Goal: Information Seeking & Learning: Understand process/instructions

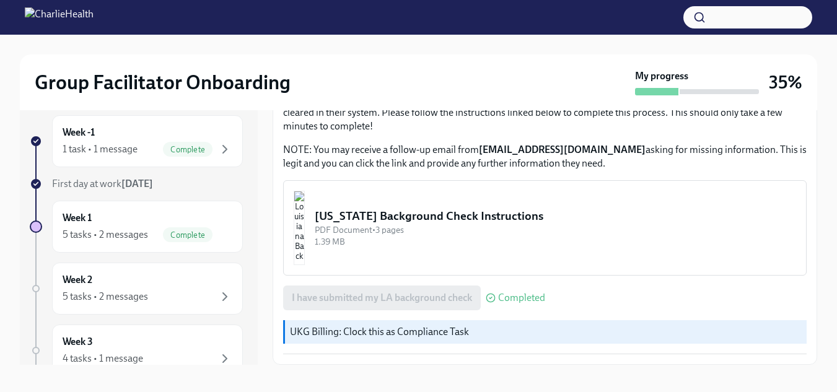
scroll to position [22, 0]
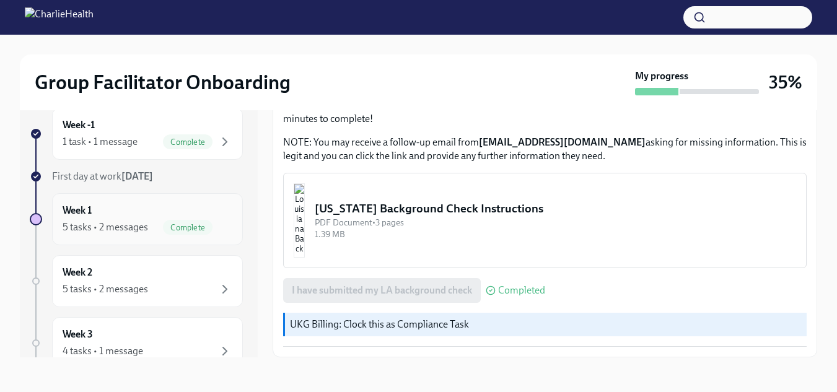
click at [108, 223] on div "5 tasks • 2 messages" at bounding box center [106, 228] width 86 height 14
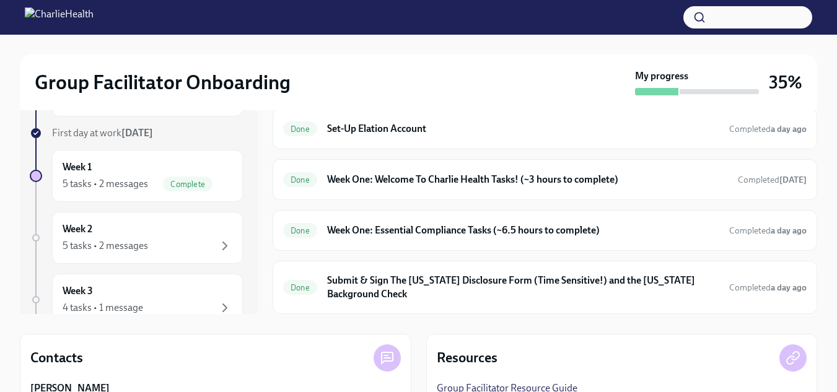
scroll to position [58, 0]
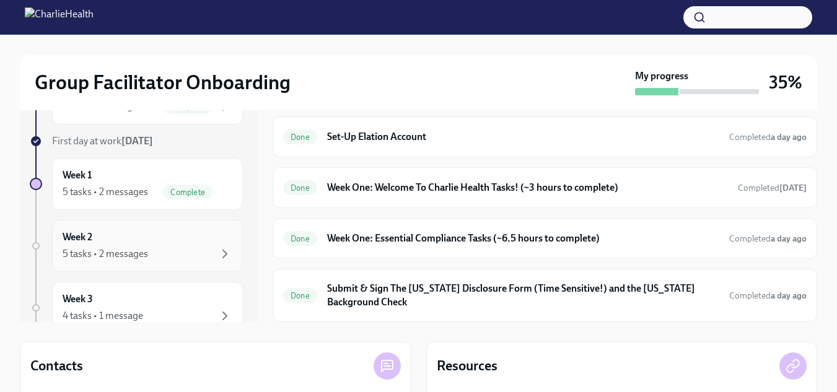
click at [94, 252] on div "5 tasks • 2 messages" at bounding box center [106, 254] width 86 height 14
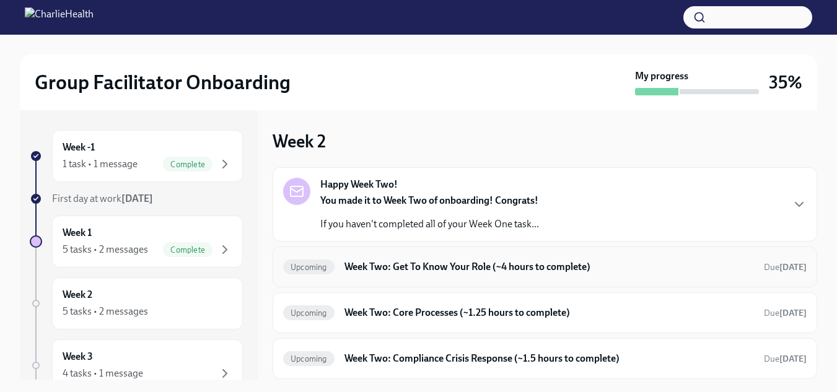
click at [497, 261] on h6 "Week Two: Get To Know Your Role (~4 hours to complete)" at bounding box center [550, 267] width 410 height 14
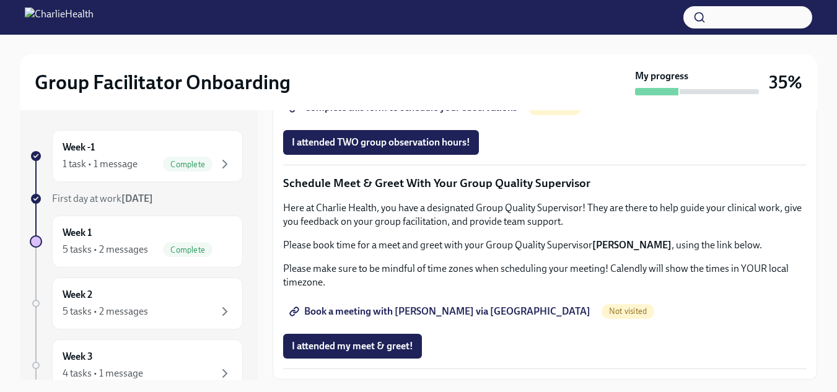
scroll to position [1178, 0]
click at [399, 79] on span "Group Observation Instructions" at bounding box center [366, 73] width 149 height 12
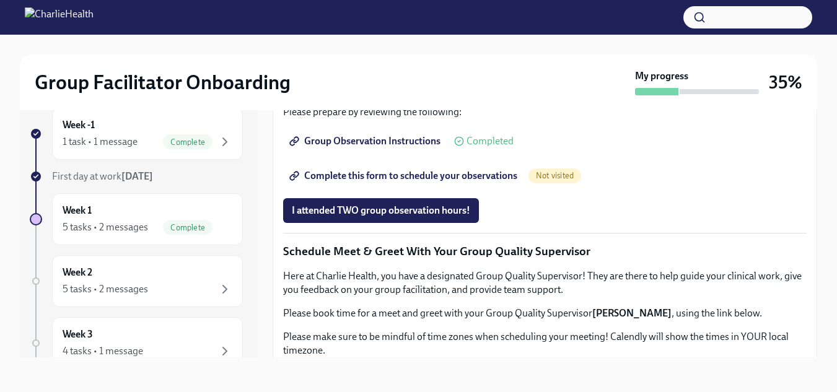
scroll to position [744, 0]
drag, startPoint x: 482, startPoint y: 179, endPoint x: 316, endPoint y: 174, distance: 166.2
drag, startPoint x: 324, startPoint y: 175, endPoint x: 312, endPoint y: 175, distance: 11.8
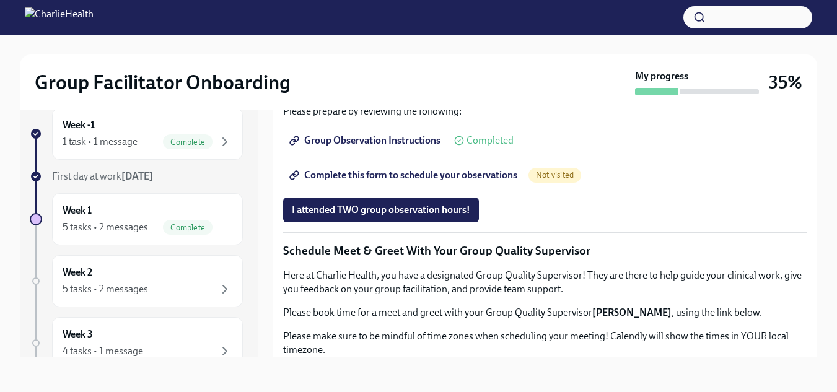
drag, startPoint x: 312, startPoint y: 179, endPoint x: 485, endPoint y: 183, distance: 172.4
copy li "How To Be A Successful Group Facilitator"
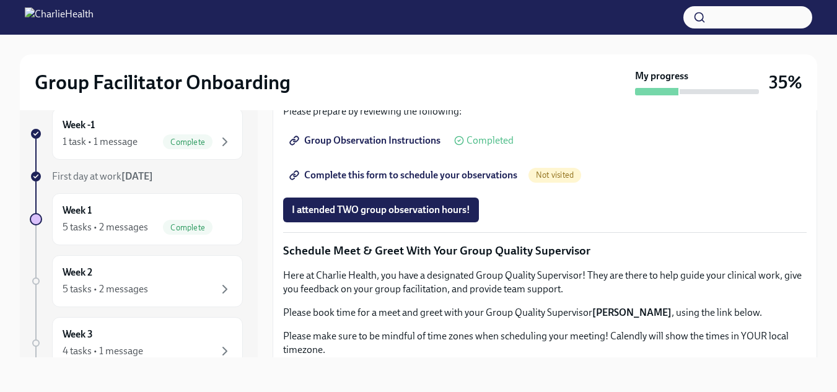
drag, startPoint x: 426, startPoint y: 190, endPoint x: 308, endPoint y: 192, distance: 117.8
copy li "IOP Overview, Curriculum & Roles"
drag, startPoint x: 402, startPoint y: 213, endPoint x: 401, endPoint y: 207, distance: 6.2
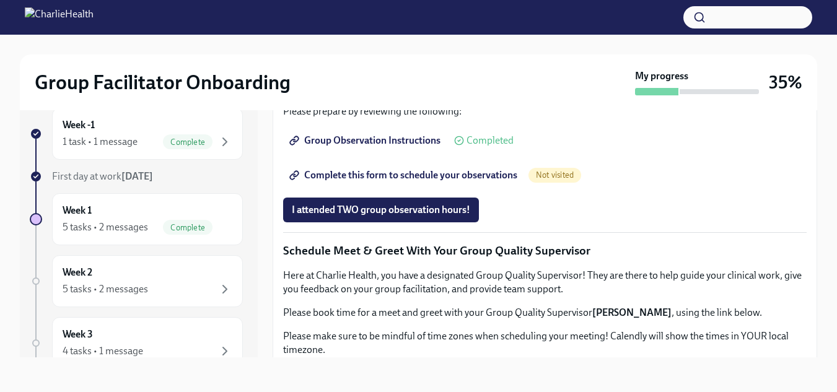
drag, startPoint x: 401, startPoint y: 207, endPoint x: 306, endPoint y: 210, distance: 94.9
copy li "Skills For Facilitators"
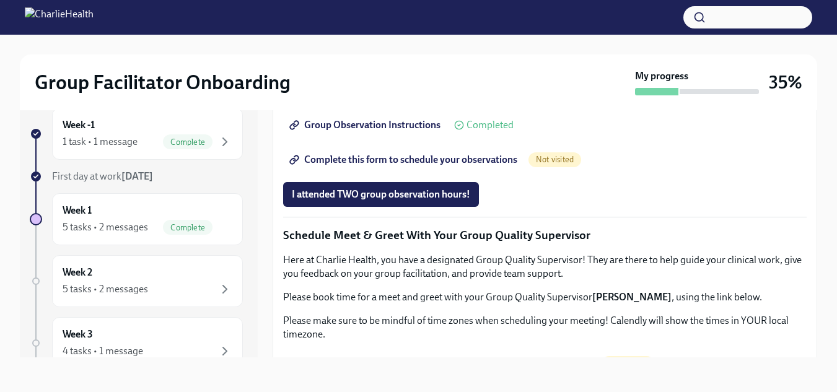
scroll to position [806, 0]
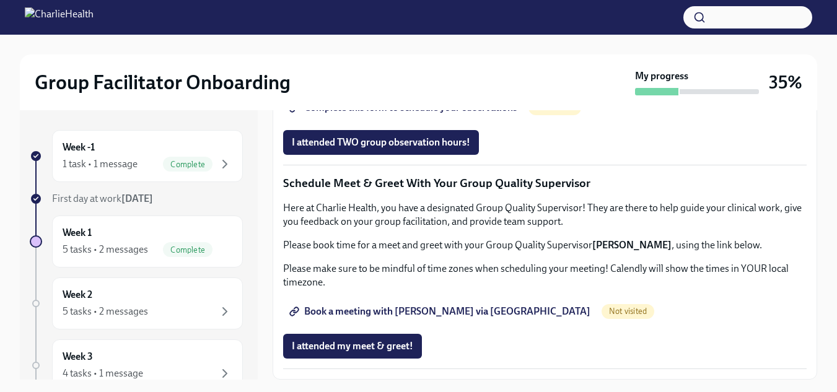
scroll to position [1054, 0]
click at [384, 114] on span "Complete this form to schedule your observations" at bounding box center [405, 108] width 226 height 12
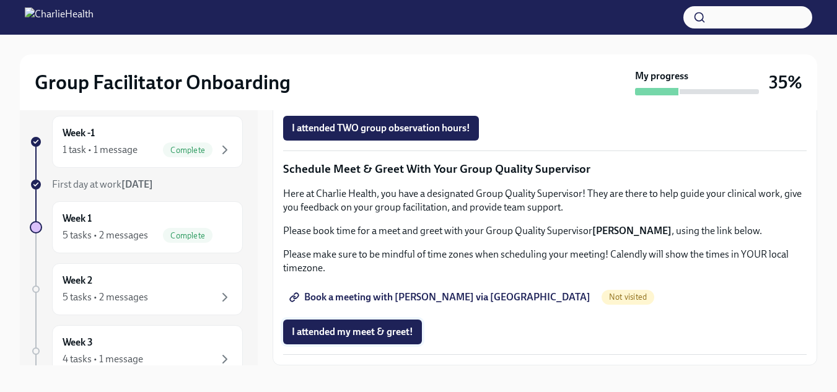
scroll to position [22, 0]
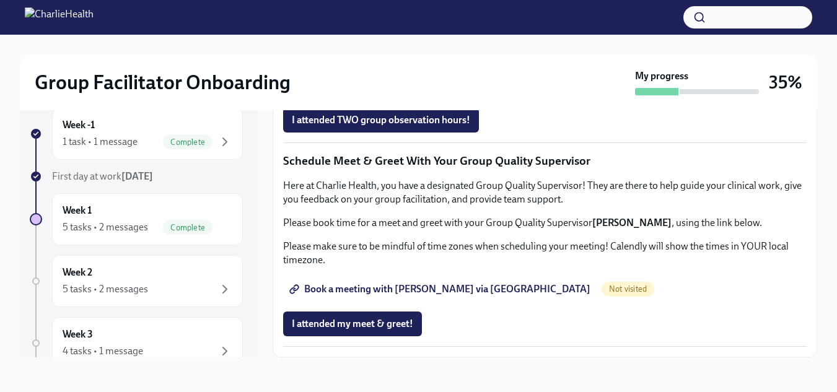
click at [342, 286] on span "Book a meeting with [PERSON_NAME] via [GEOGRAPHIC_DATA]" at bounding box center [441, 289] width 299 height 12
click at [351, 289] on span "Book a meeting with [PERSON_NAME] via [GEOGRAPHIC_DATA]" at bounding box center [441, 289] width 299 height 12
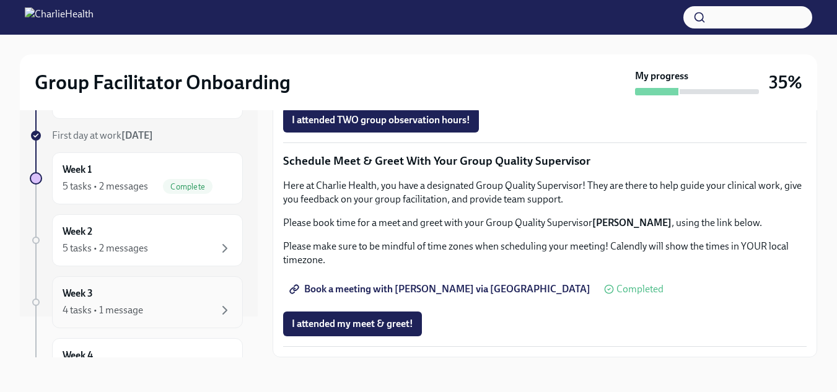
scroll to position [62, 0]
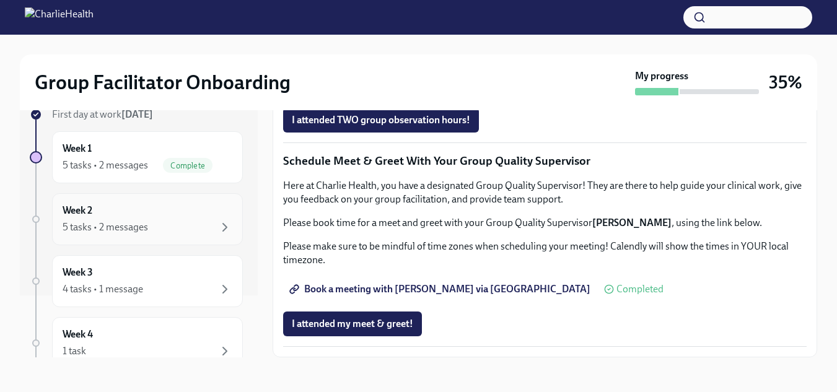
click at [110, 225] on div "5 tasks • 2 messages" at bounding box center [106, 228] width 86 height 14
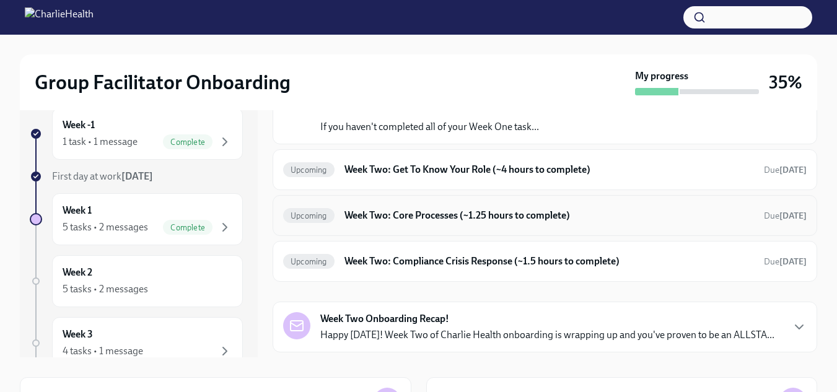
scroll to position [46, 0]
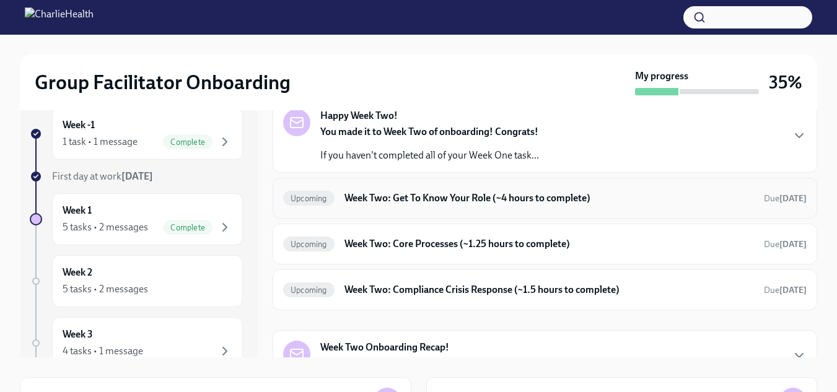
click at [436, 198] on h6 "Week Two: Get To Know Your Role (~4 hours to complete)" at bounding box center [550, 199] width 410 height 14
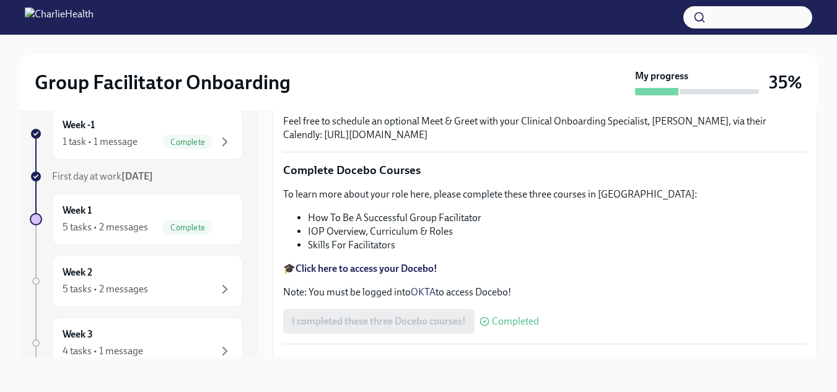
scroll to position [289, 0]
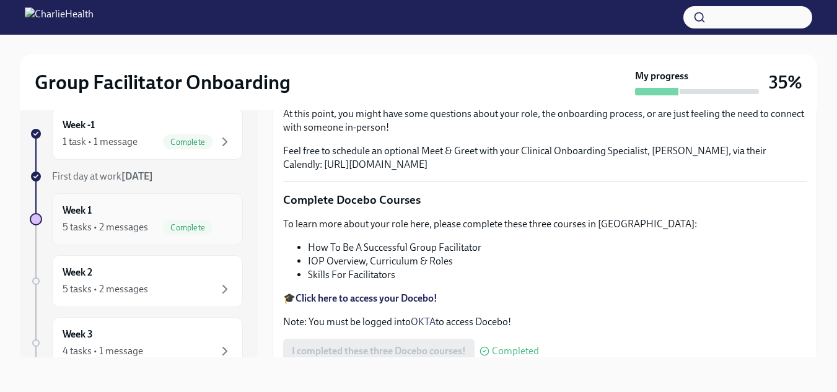
click at [166, 226] on span "Complete" at bounding box center [188, 227] width 50 height 9
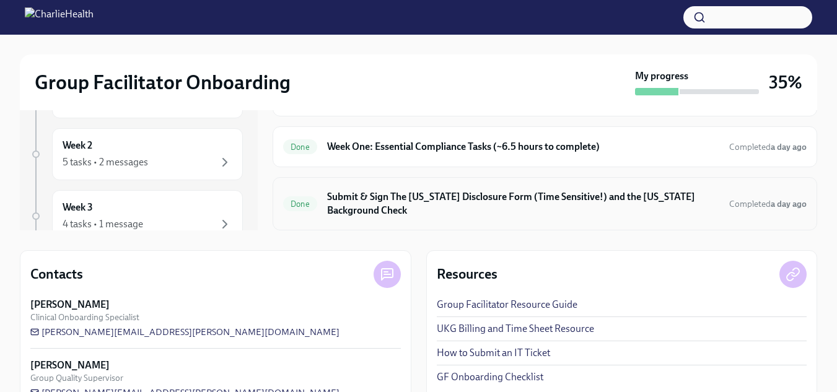
scroll to position [120, 0]
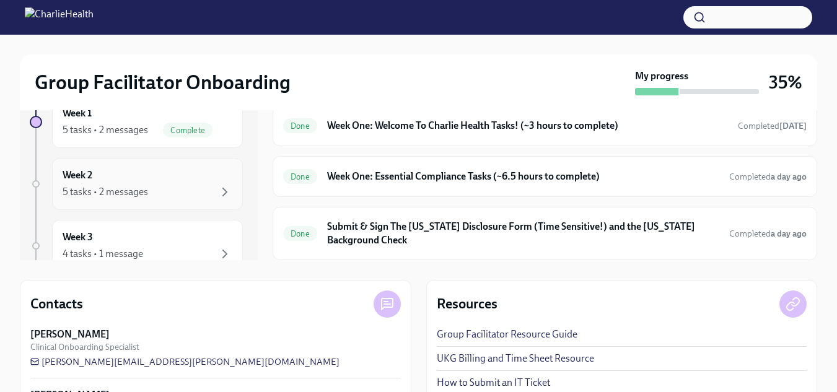
click at [145, 197] on div "5 tasks • 2 messages" at bounding box center [106, 192] width 86 height 14
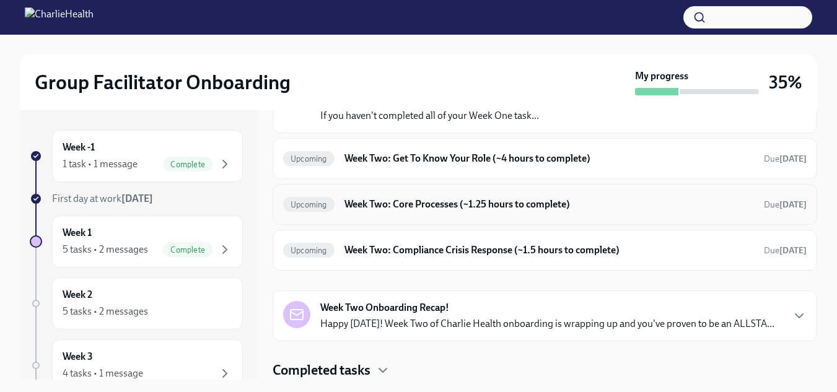
click at [408, 201] on h6 "Week Two: Core Processes (~1.25 hours to complete)" at bounding box center [550, 205] width 410 height 14
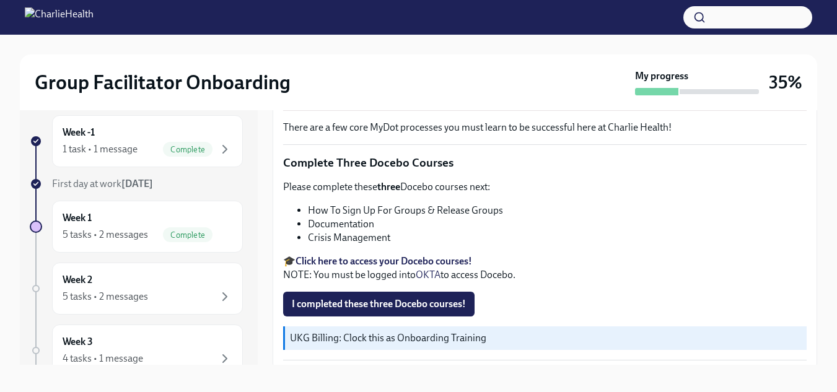
scroll to position [22, 0]
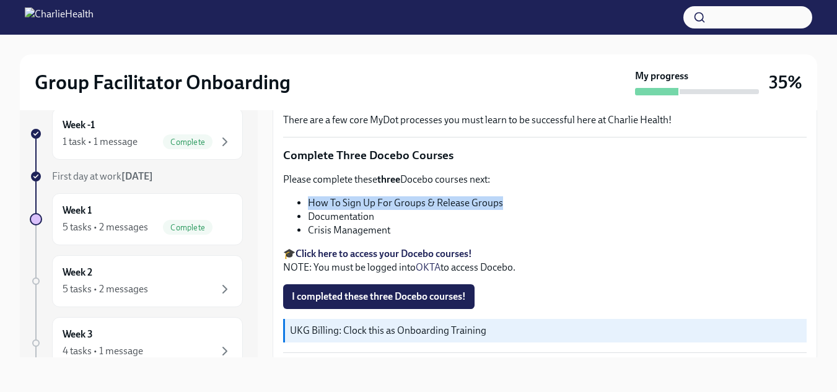
drag, startPoint x: 505, startPoint y: 195, endPoint x: 316, endPoint y: 199, distance: 188.5
click at [313, 200] on li "How To Sign Up For Groups & Release Groups" at bounding box center [557, 204] width 499 height 14
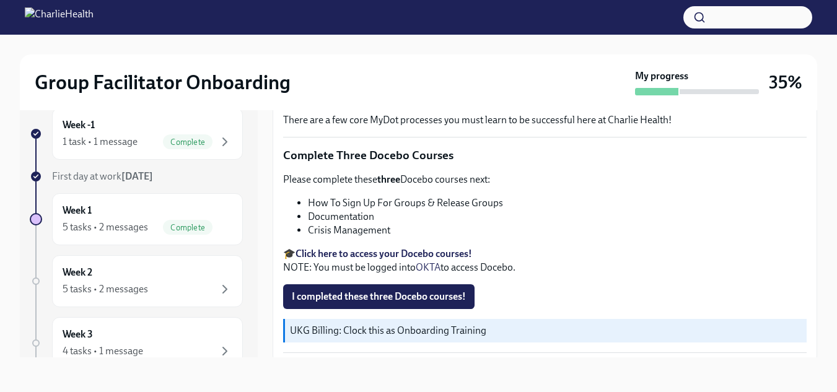
drag, startPoint x: 317, startPoint y: 199, endPoint x: 306, endPoint y: 195, distance: 11.4
click at [306, 197] on ul "How To Sign Up For Groups & Release Groups Documentation Crisis Management" at bounding box center [545, 217] width 524 height 41
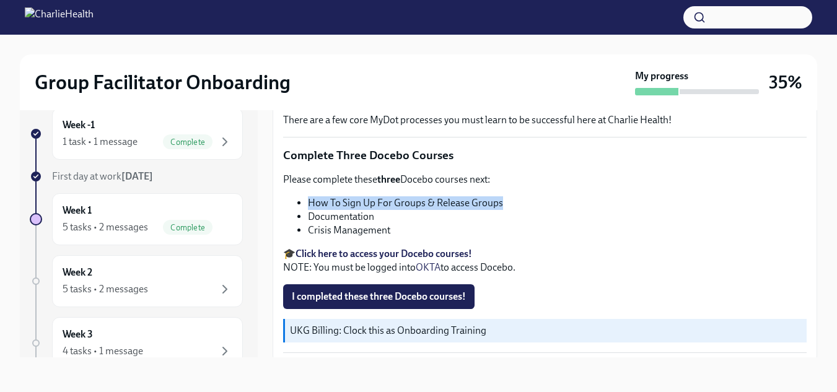
drag, startPoint x: 307, startPoint y: 194, endPoint x: 508, endPoint y: 198, distance: 200.9
click at [508, 198] on ul "How To Sign Up For Groups & Release Groups Documentation Crisis Management" at bounding box center [545, 217] width 524 height 41
copy li "How To Sign Up For Groups & Release Groups"
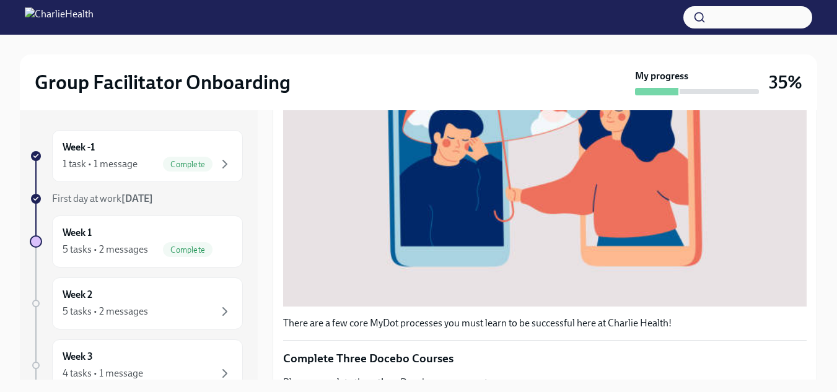
scroll to position [502, 0]
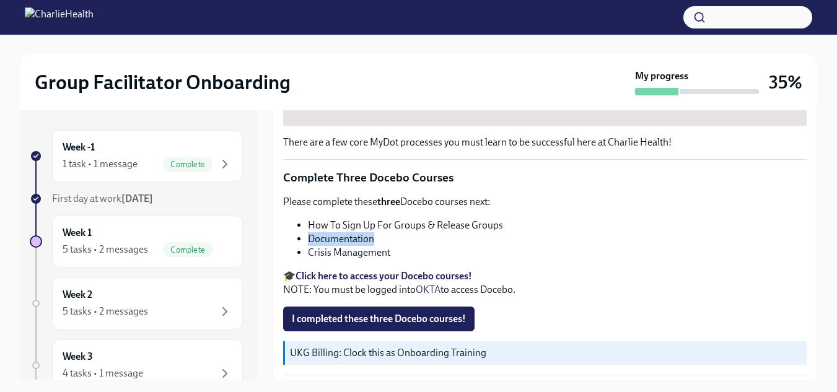
drag, startPoint x: 393, startPoint y: 231, endPoint x: 309, endPoint y: 231, distance: 83.7
click at [309, 232] on li "Documentation" at bounding box center [557, 239] width 499 height 14
copy li "Documentation"
